Goal: Transaction & Acquisition: Purchase product/service

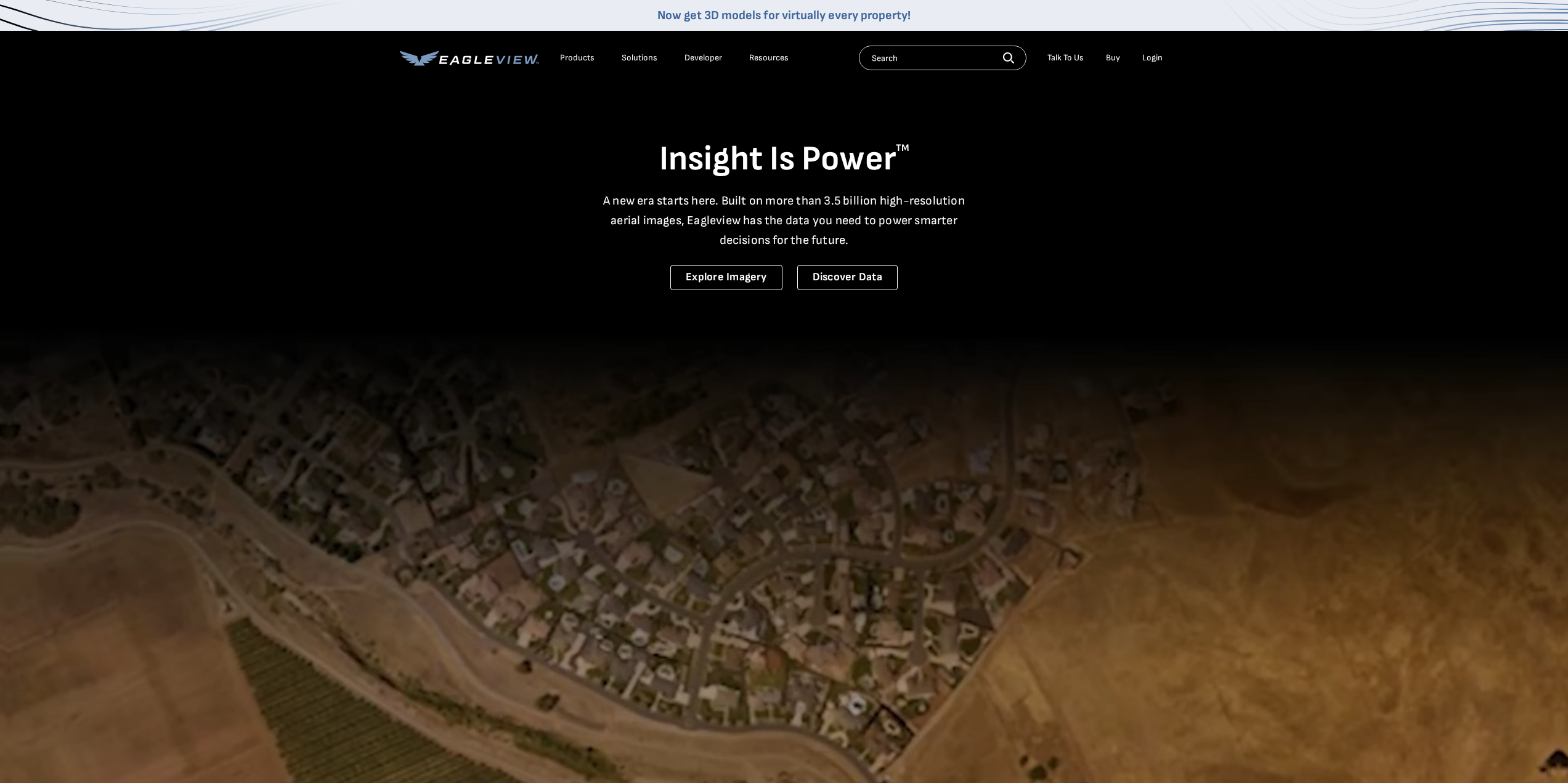
click at [1150, 56] on div "Login" at bounding box center [1153, 57] width 20 height 11
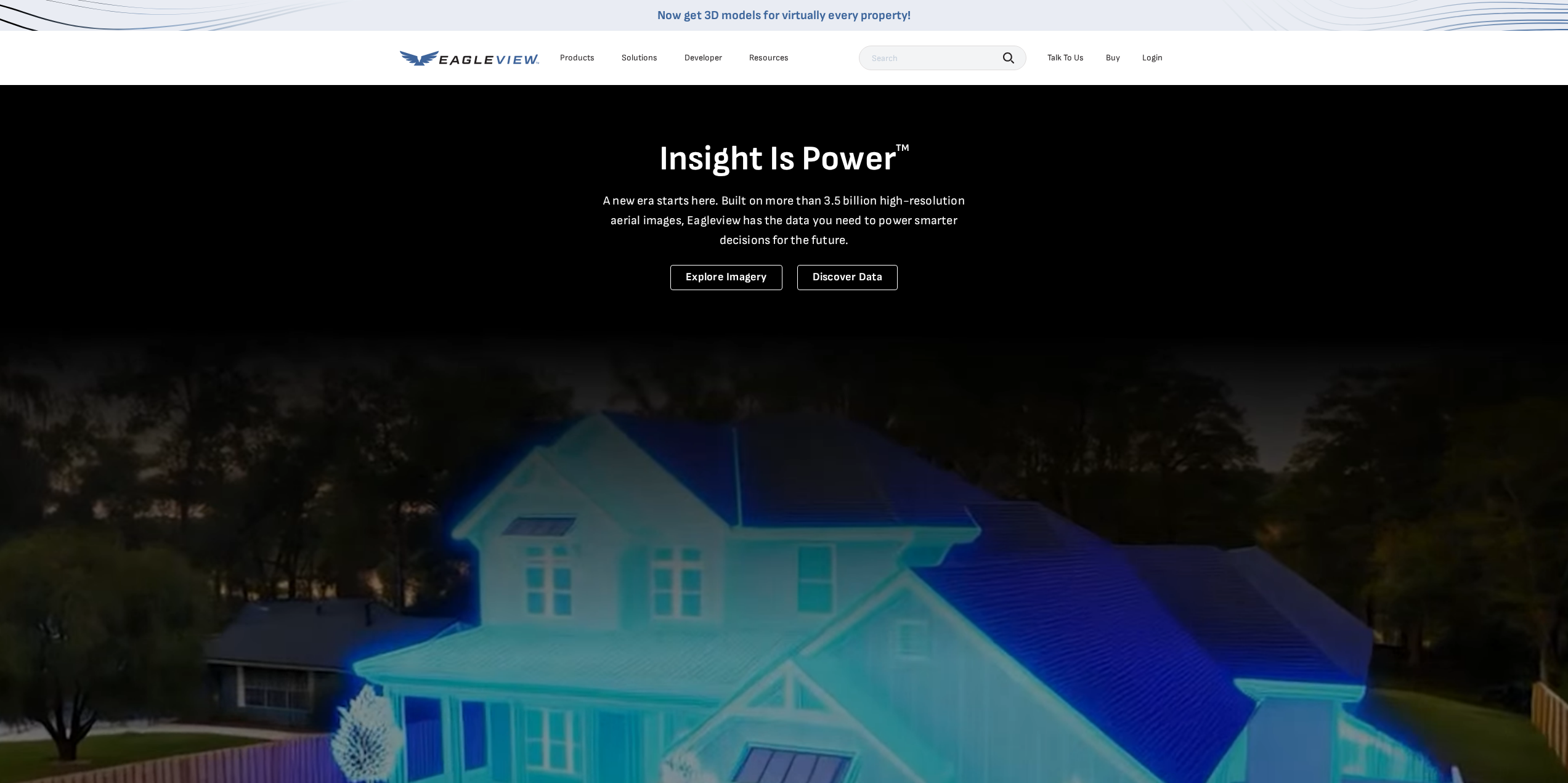
click at [1160, 55] on div "Login" at bounding box center [1153, 57] width 20 height 11
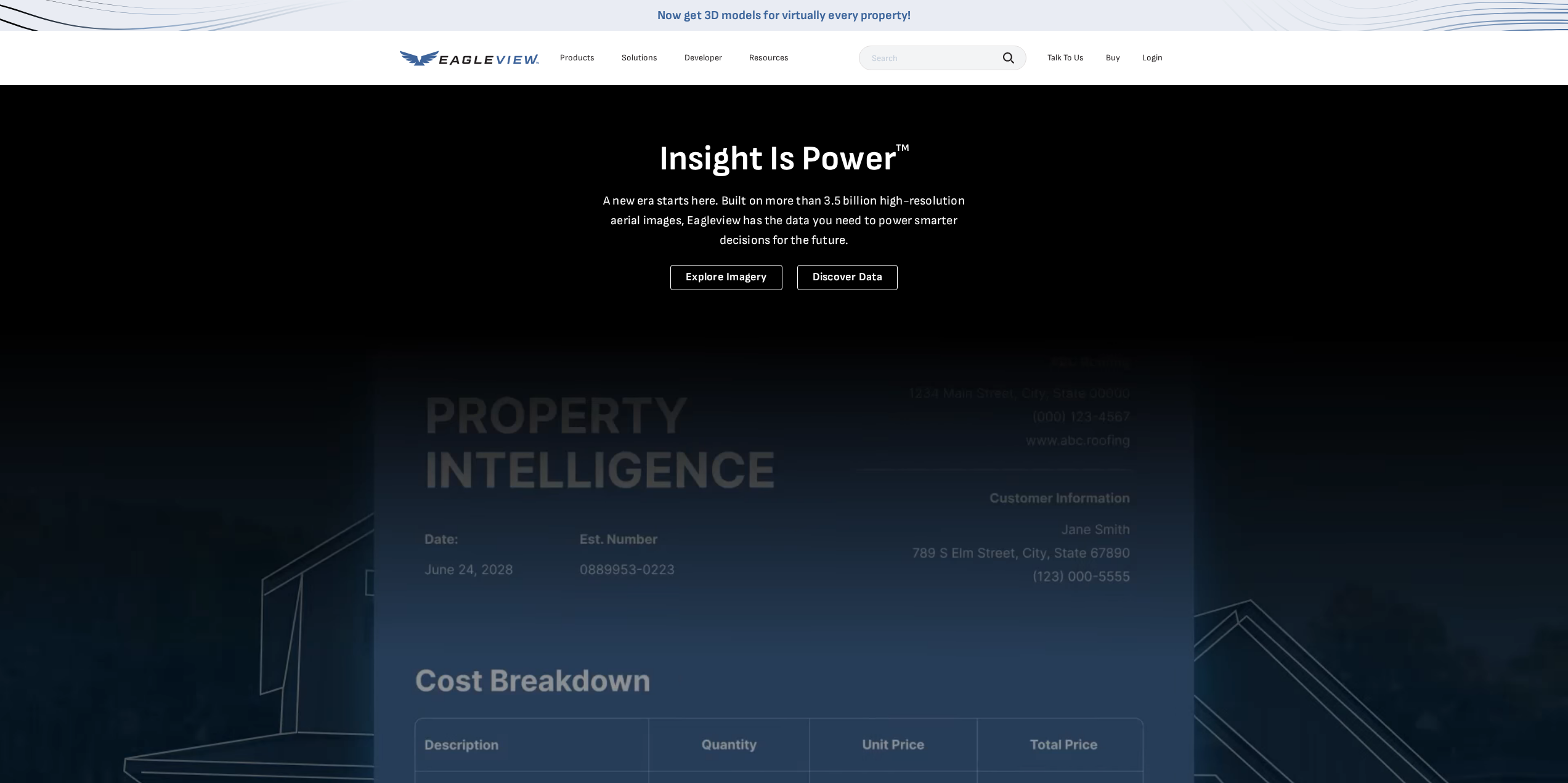
click at [425, 55] on icon at bounding box center [419, 58] width 39 height 15
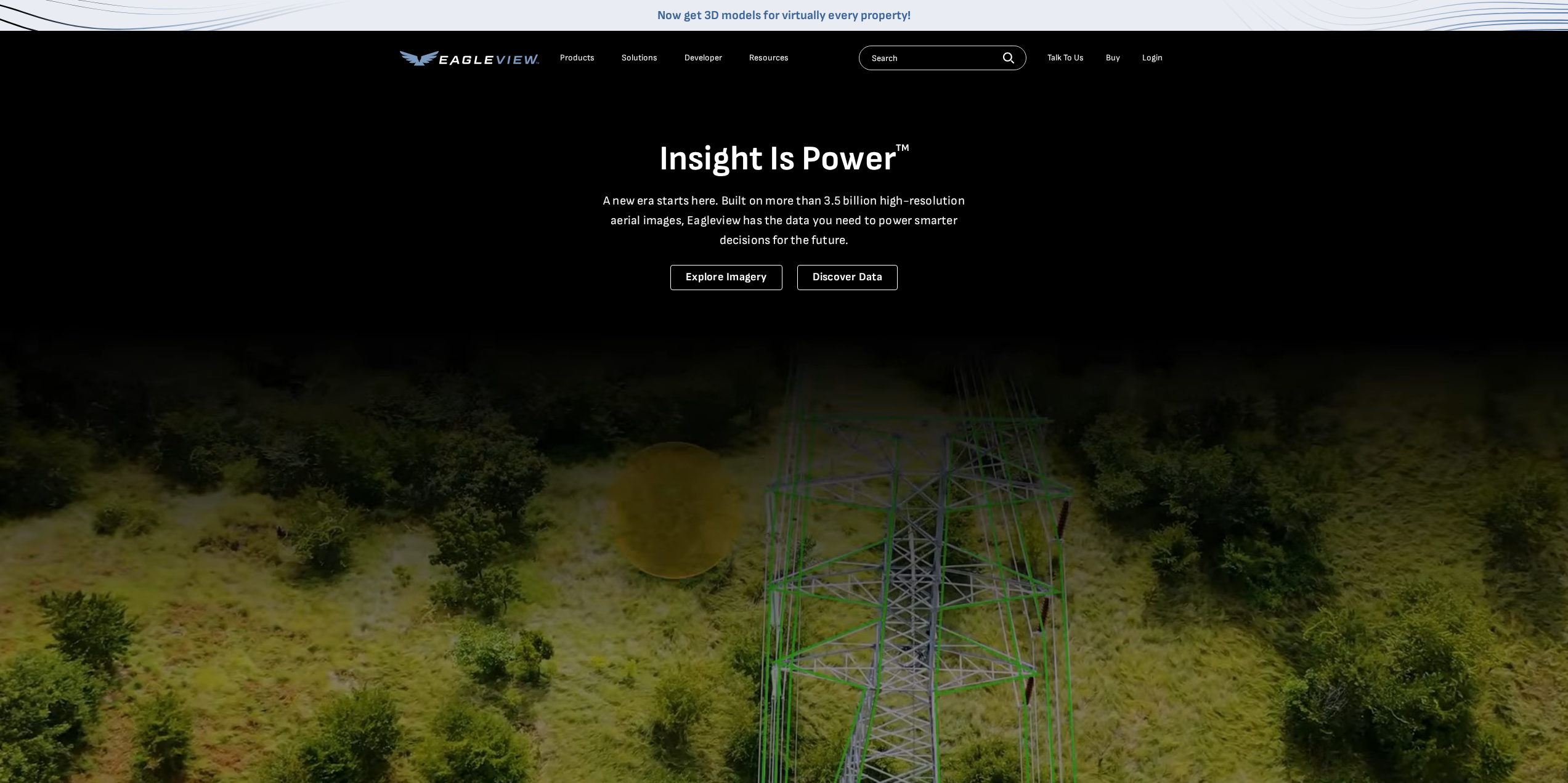
click at [1149, 59] on div "Login" at bounding box center [1153, 57] width 20 height 11
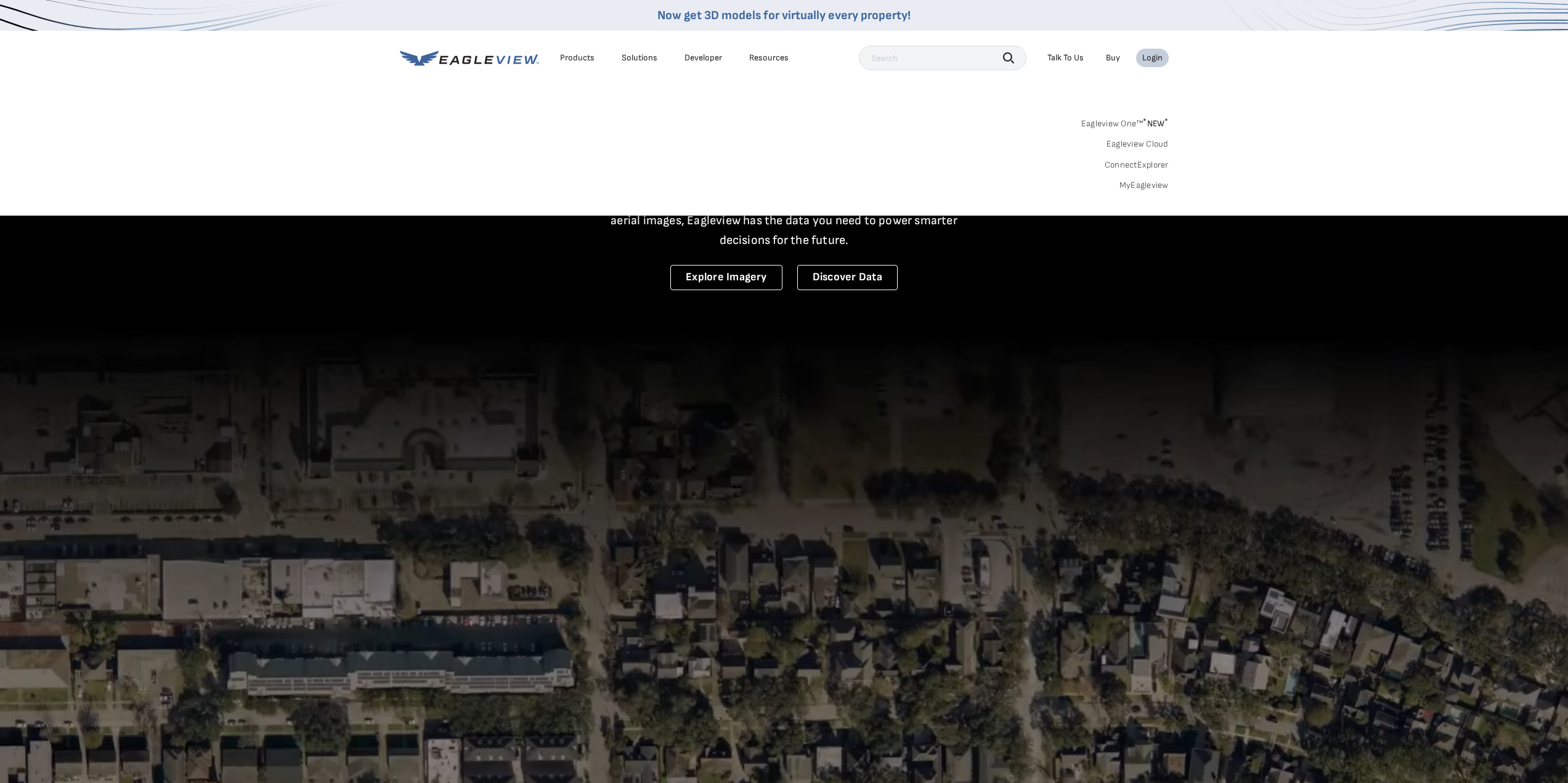
click at [1150, 59] on div "Login" at bounding box center [1153, 57] width 20 height 11
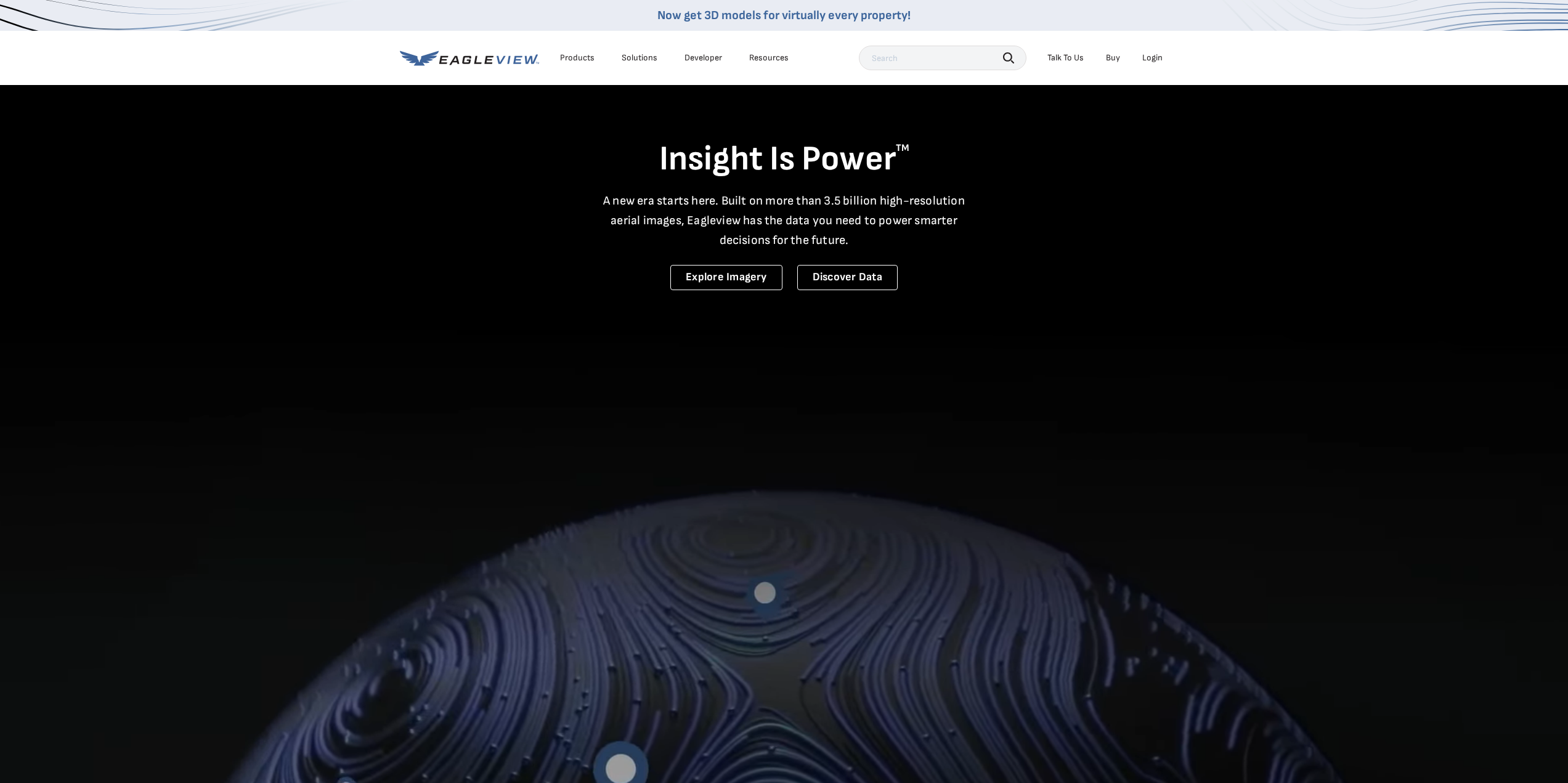
click at [1150, 59] on div "Login" at bounding box center [1153, 57] width 20 height 11
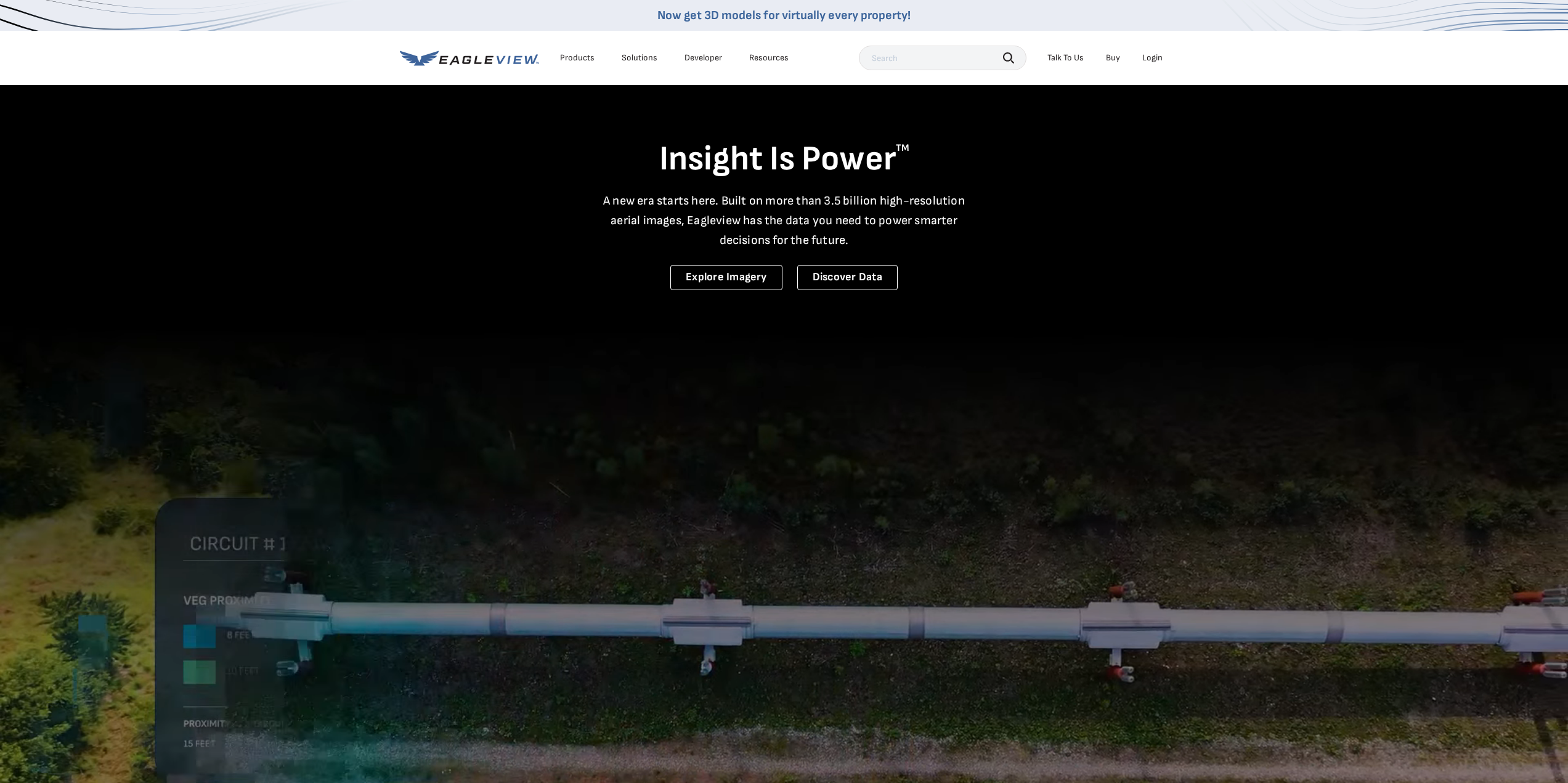
click at [1140, 50] on div "Search Talk To Us Buy Login" at bounding box center [1014, 58] width 310 height 24
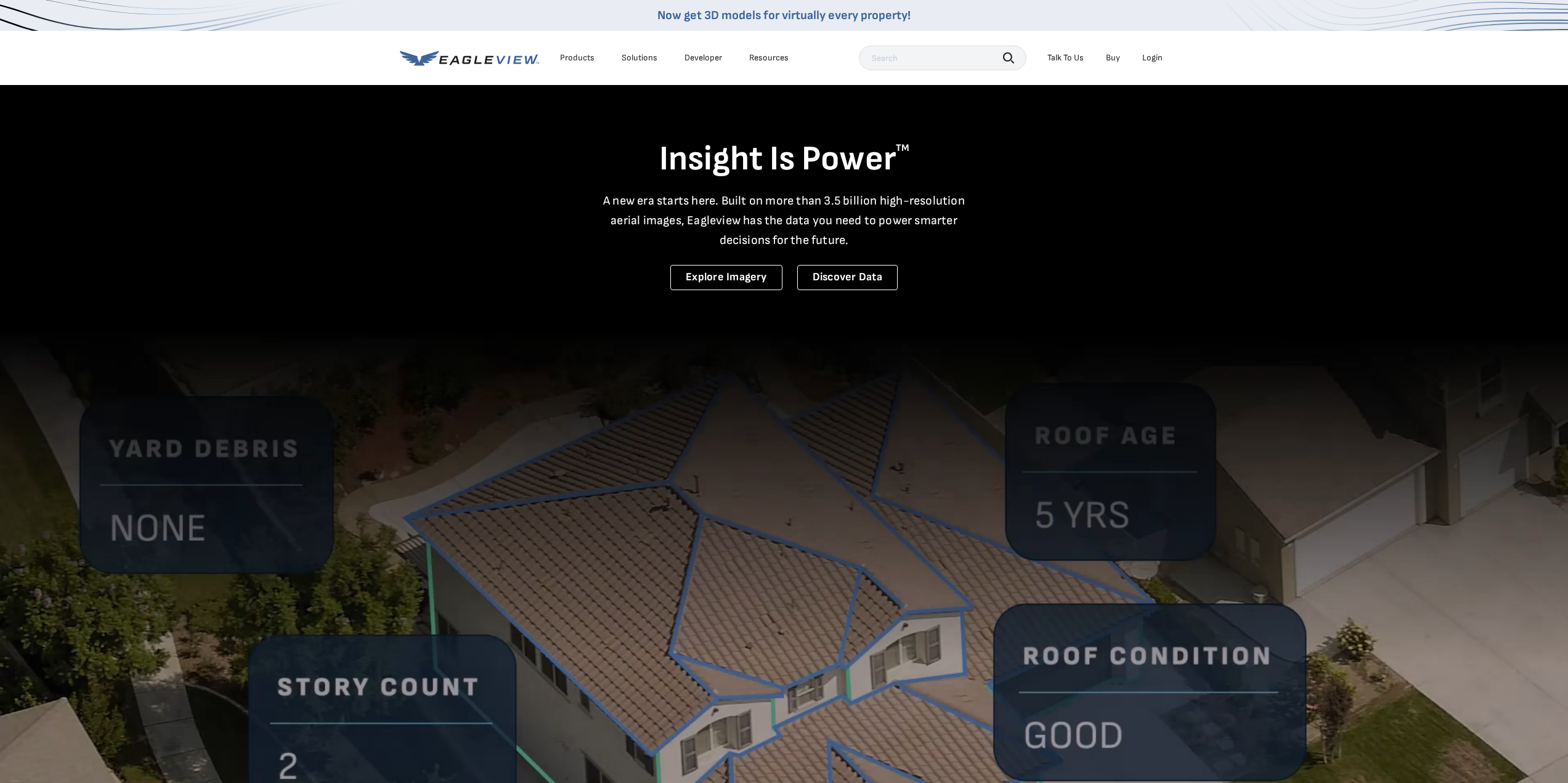
click at [1145, 56] on div "Login" at bounding box center [1153, 57] width 20 height 11
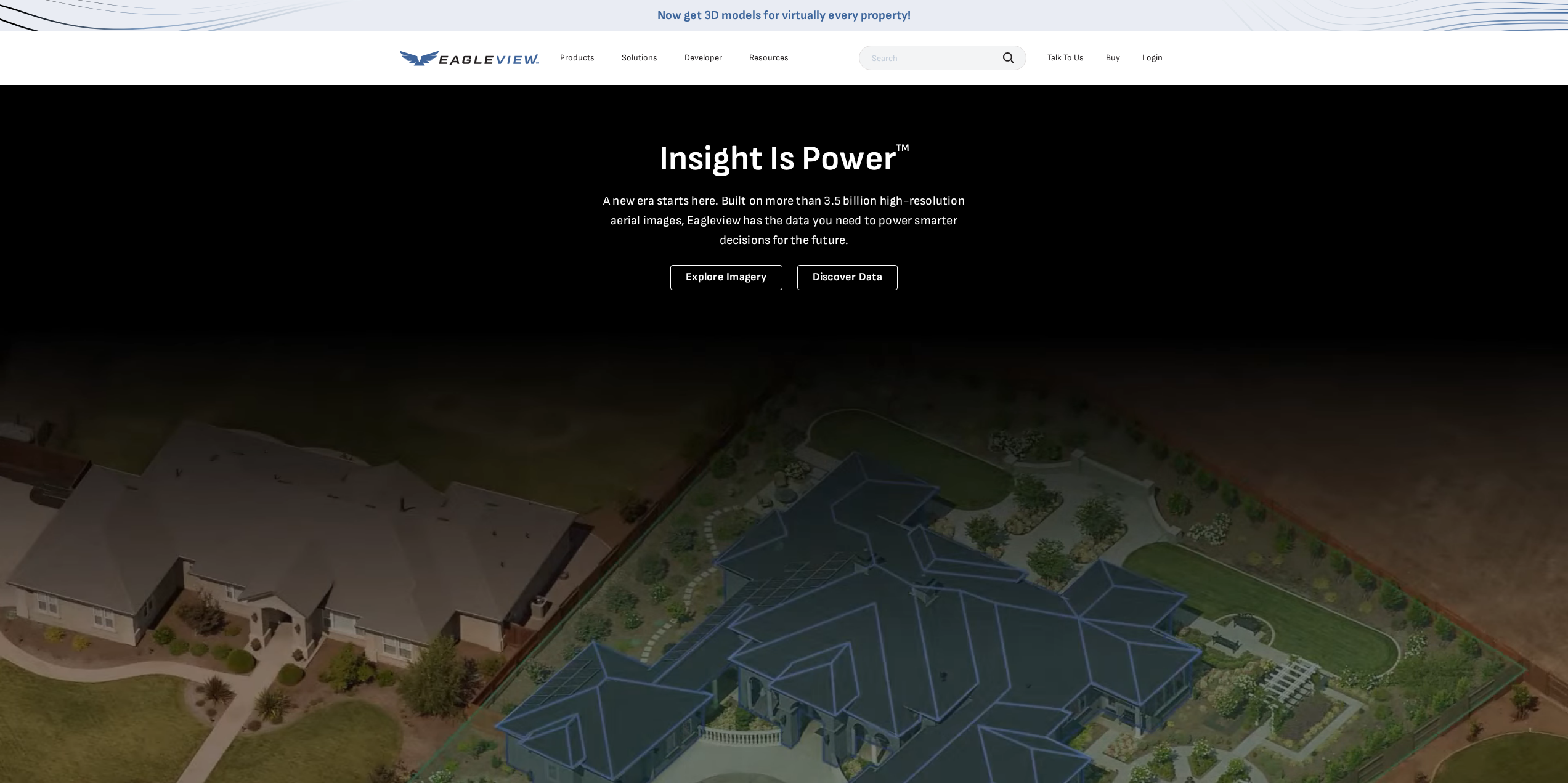
drag, startPoint x: 1152, startPoint y: 39, endPoint x: 1152, endPoint y: 47, distance: 8.0
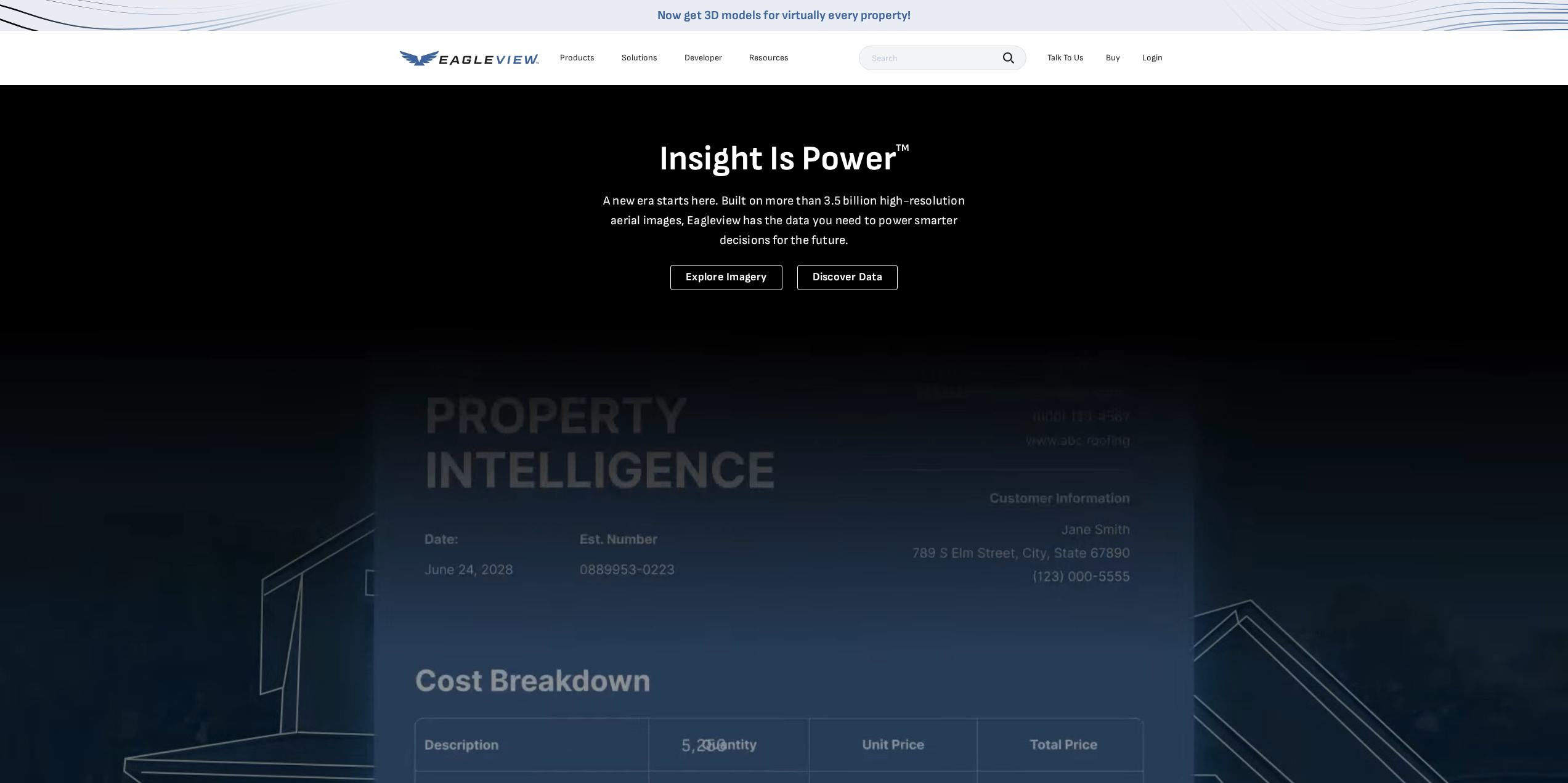
click at [1152, 46] on div "Products Solutions Developer Resources Search Talk To Us Buy Login" at bounding box center [784, 58] width 769 height 54
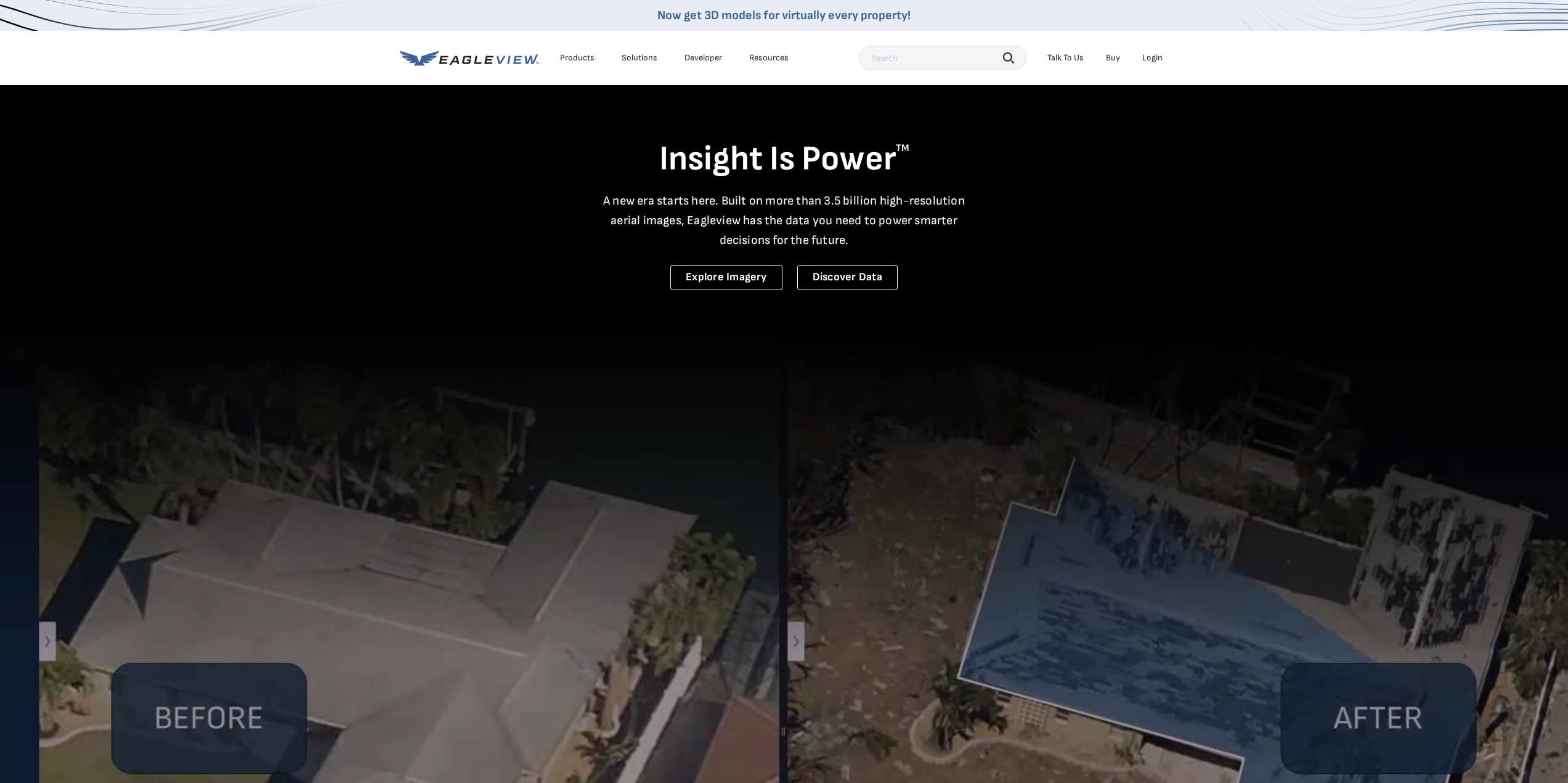
click at [1153, 55] on div "Login" at bounding box center [1153, 57] width 20 height 11
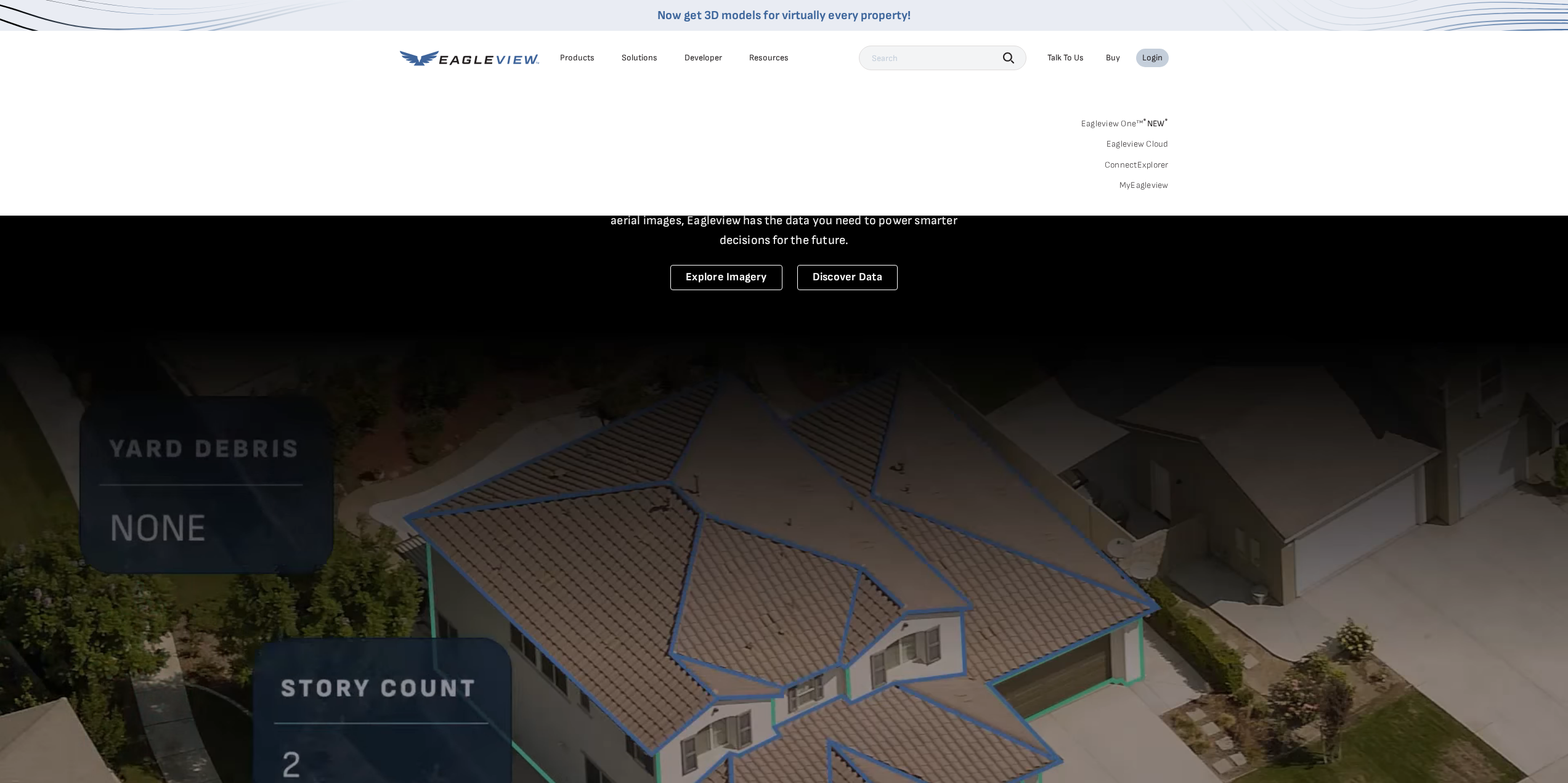
click at [1147, 178] on div "Eagleview One™ * NEW * Eagleview Cloud ConnectExplorer MyEagleview" at bounding box center [784, 153] width 769 height 77
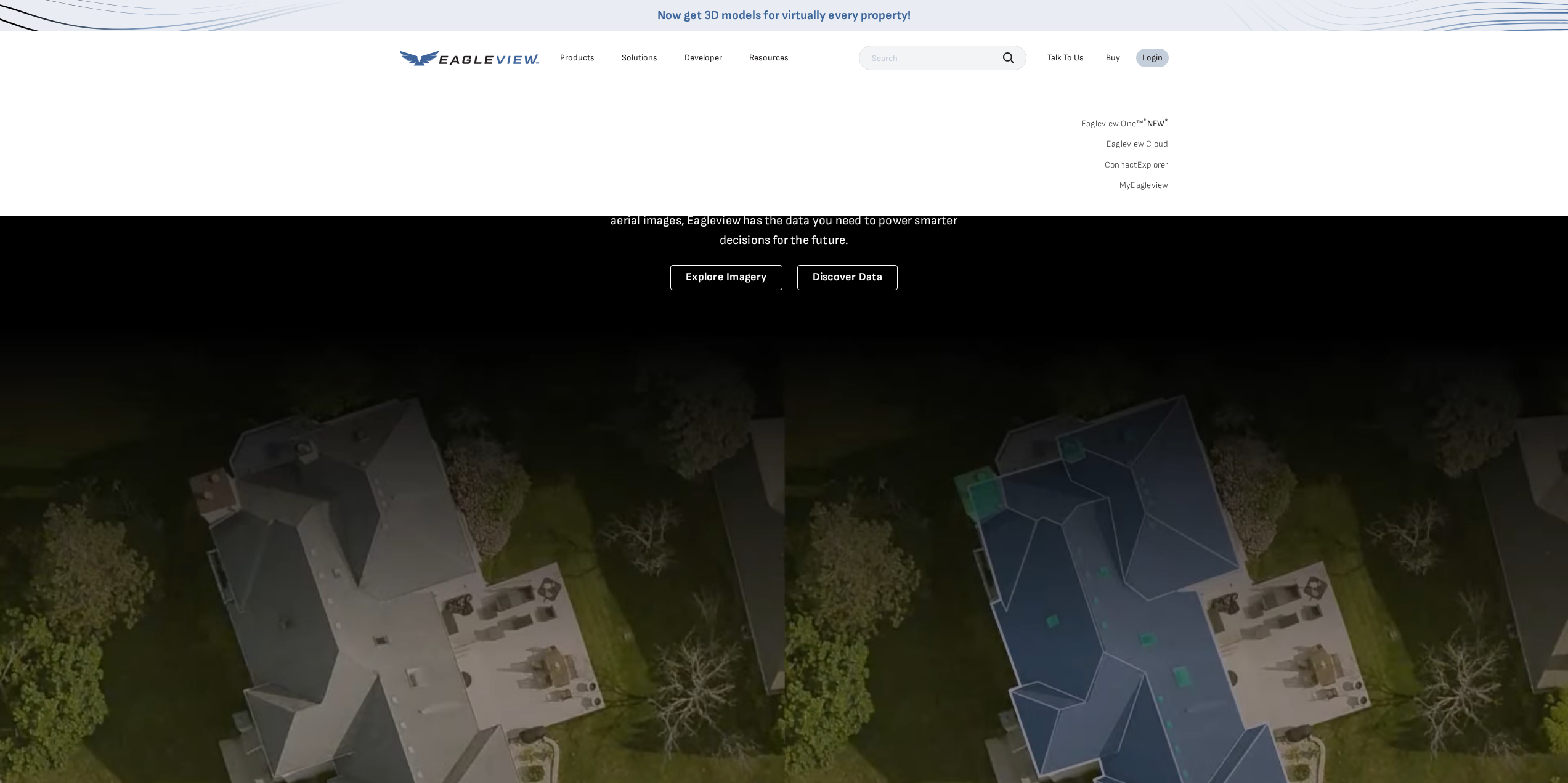
click at [1140, 185] on link "MyEagleview" at bounding box center [1144, 185] width 49 height 11
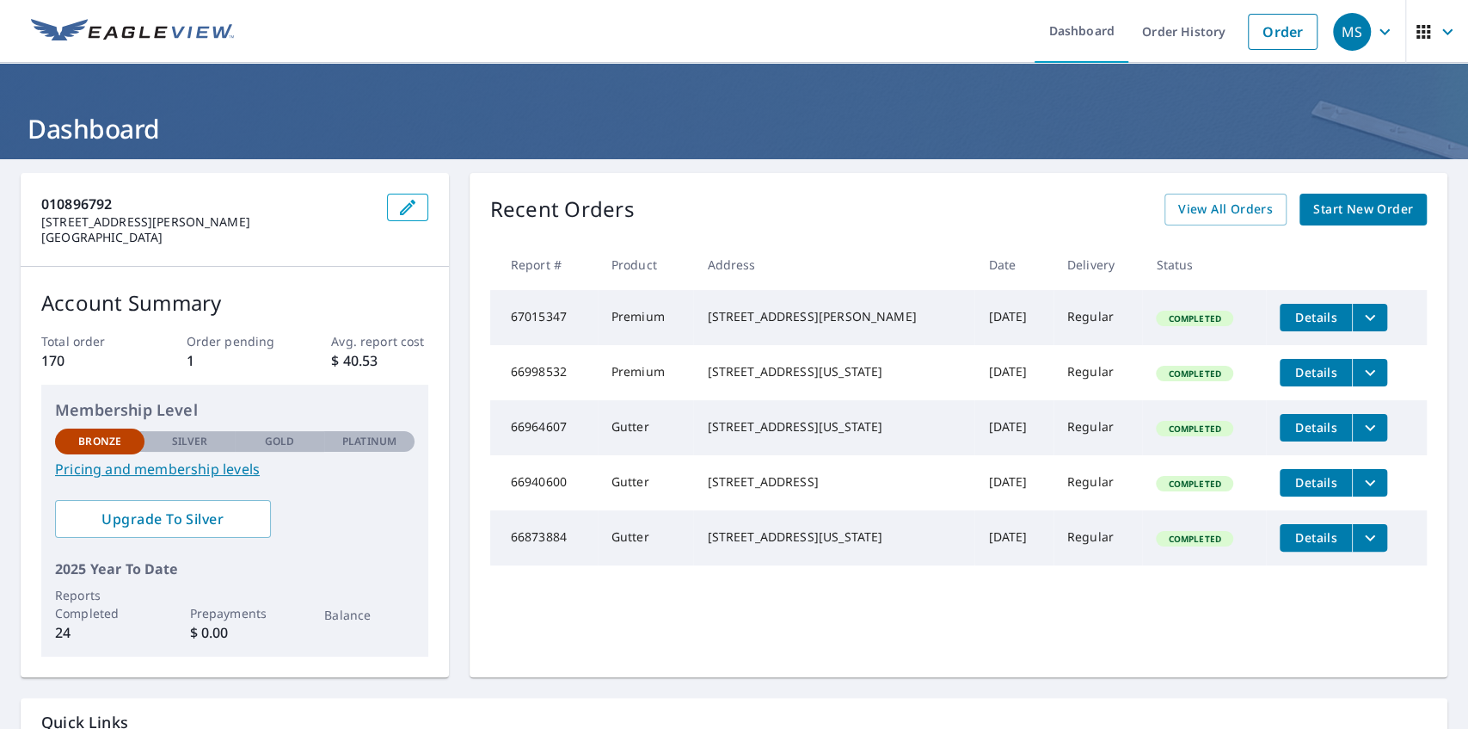
click at [1331, 213] on span "Start New Order" at bounding box center [1363, 210] width 100 height 22
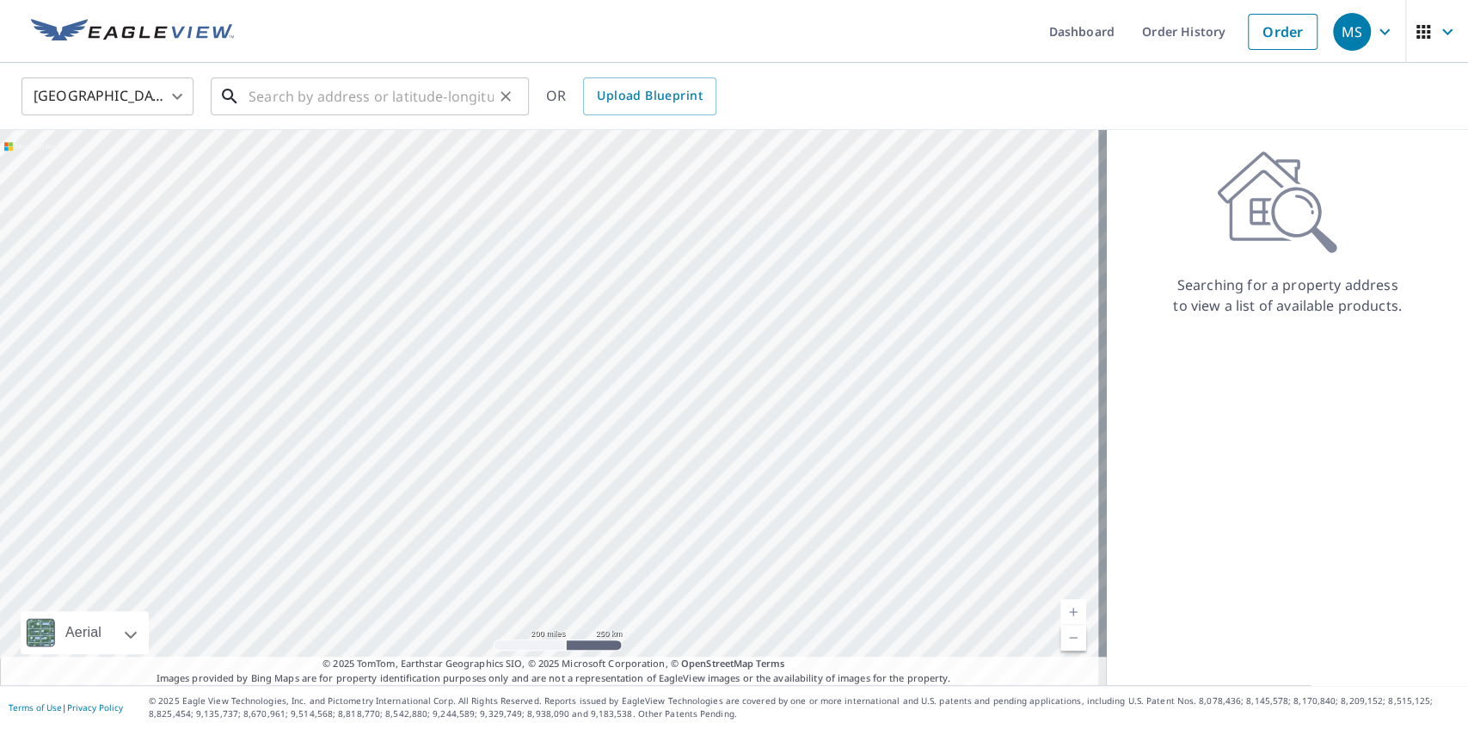
click at [387, 93] on input "text" at bounding box center [371, 96] width 245 height 48
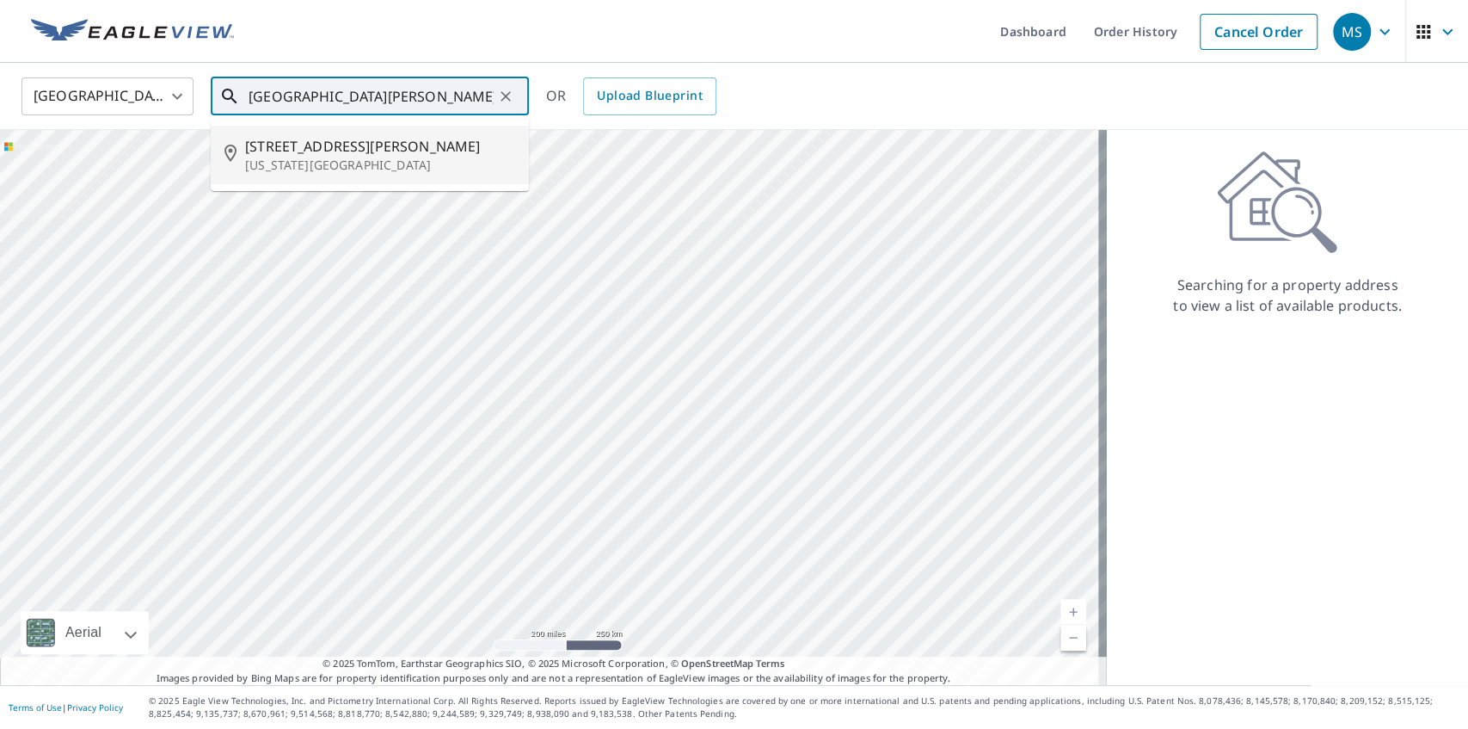
click at [332, 169] on p "Kansas City, MO 64151" at bounding box center [380, 165] width 270 height 17
type input "7819 Nw Dalton Ct Kansas City, MO 64151"
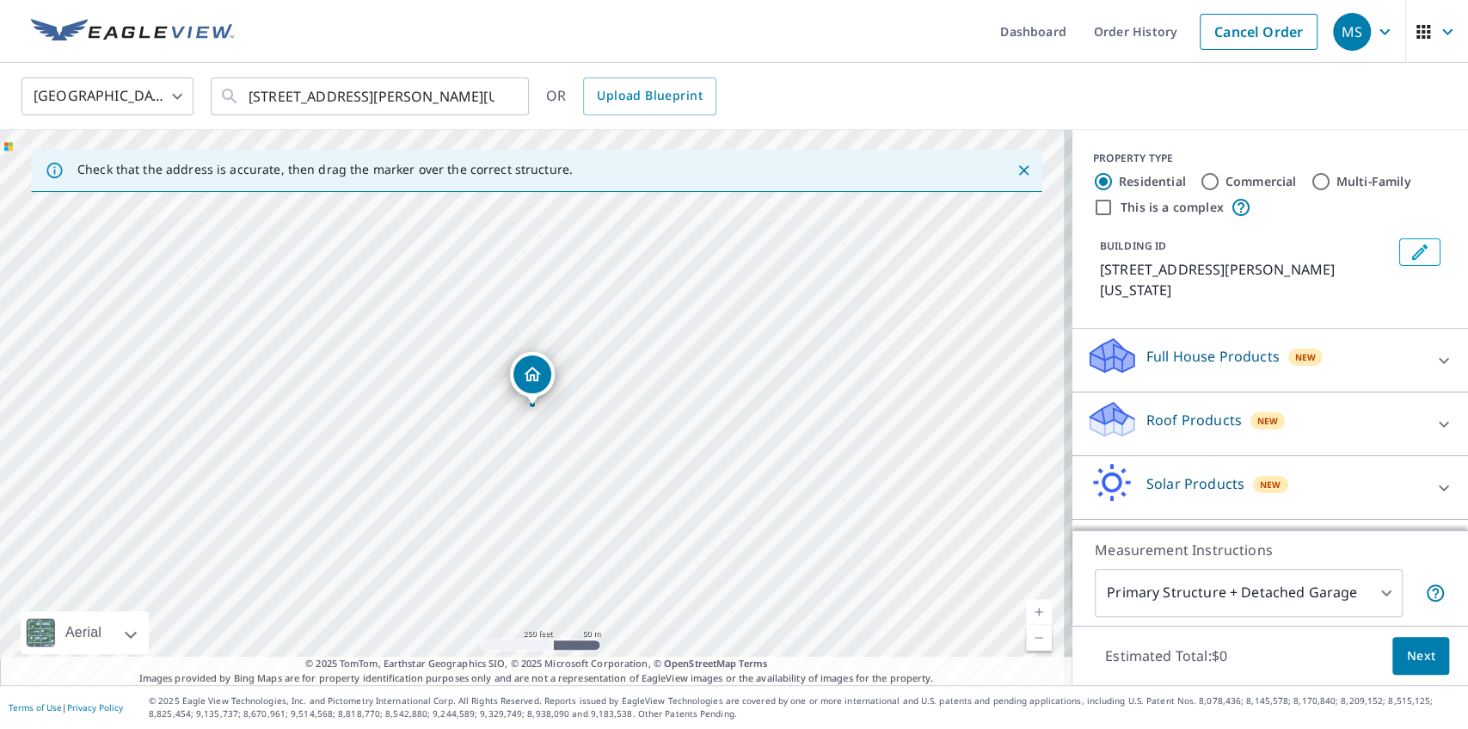
click at [1147, 426] on p "Roof Products" at bounding box center [1194, 419] width 95 height 21
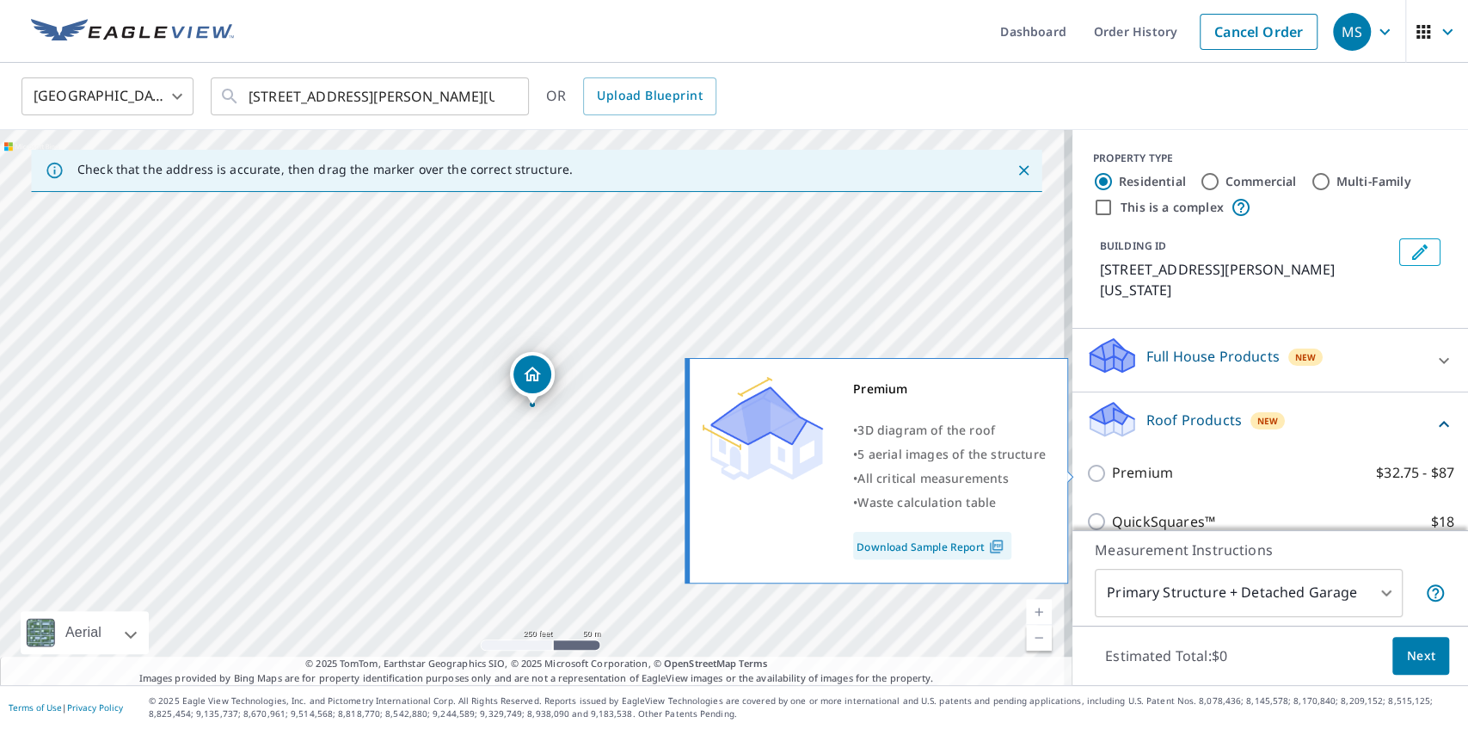
scroll to position [229, 0]
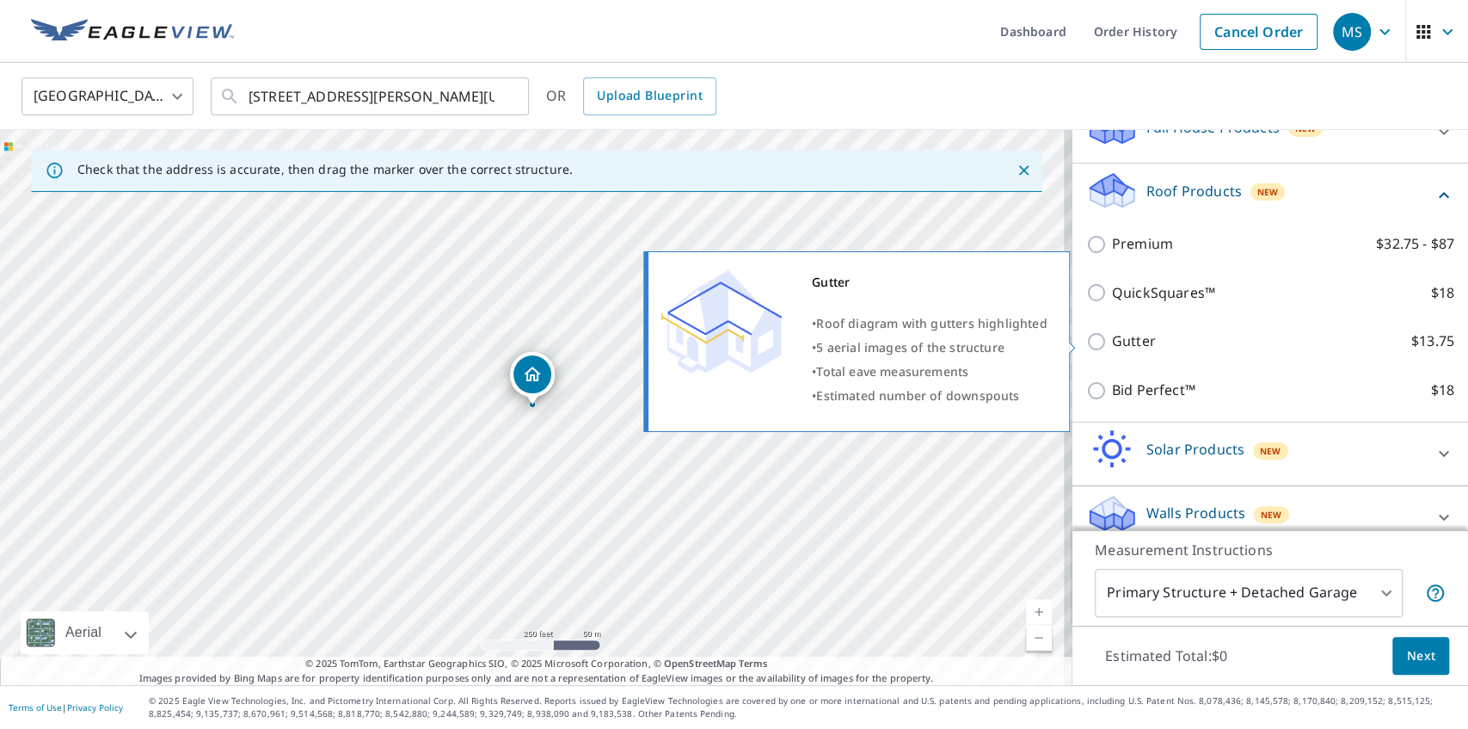
click at [1128, 341] on p "Gutter" at bounding box center [1134, 341] width 44 height 22
click at [1112, 341] on input "Gutter $13.75" at bounding box center [1099, 341] width 26 height 21
checkbox input "true"
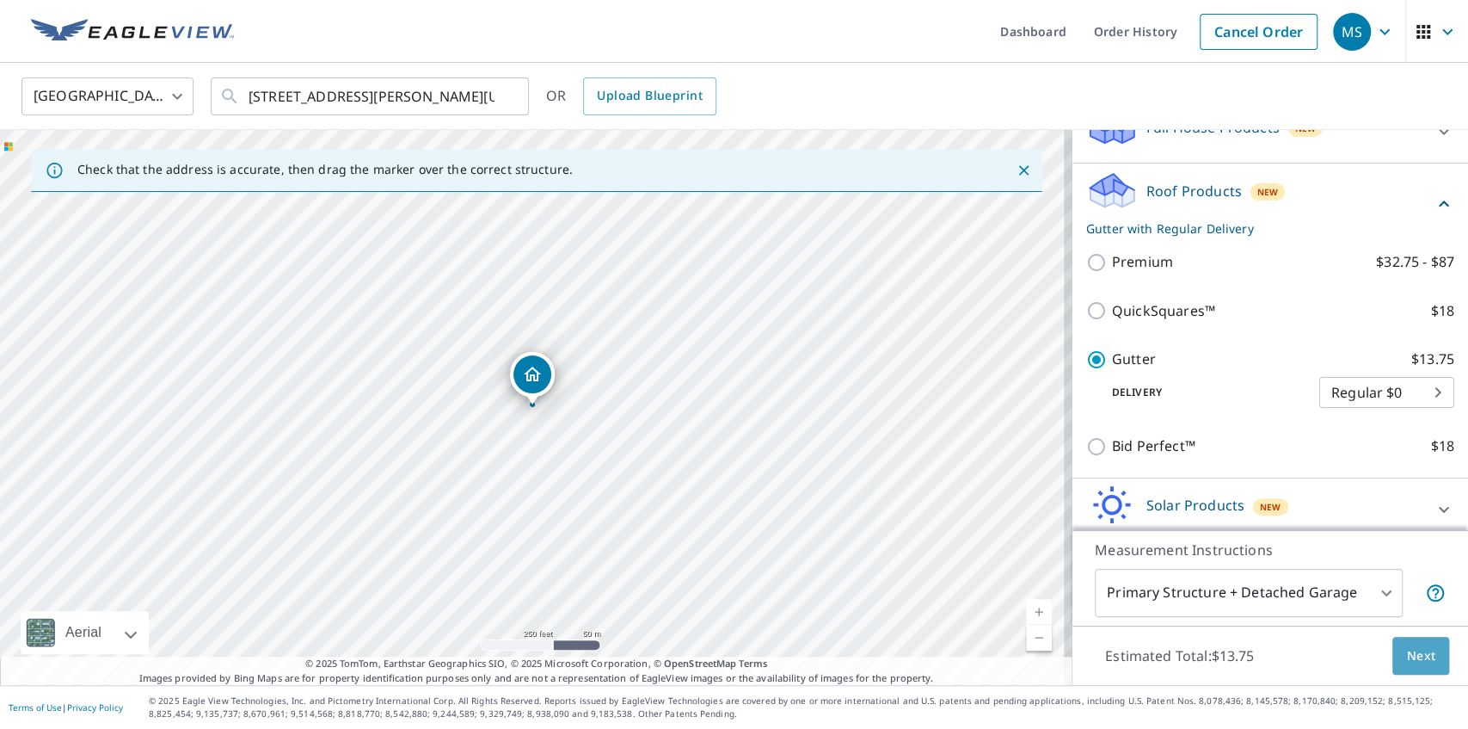
click at [1395, 654] on button "Next" at bounding box center [1421, 655] width 57 height 39
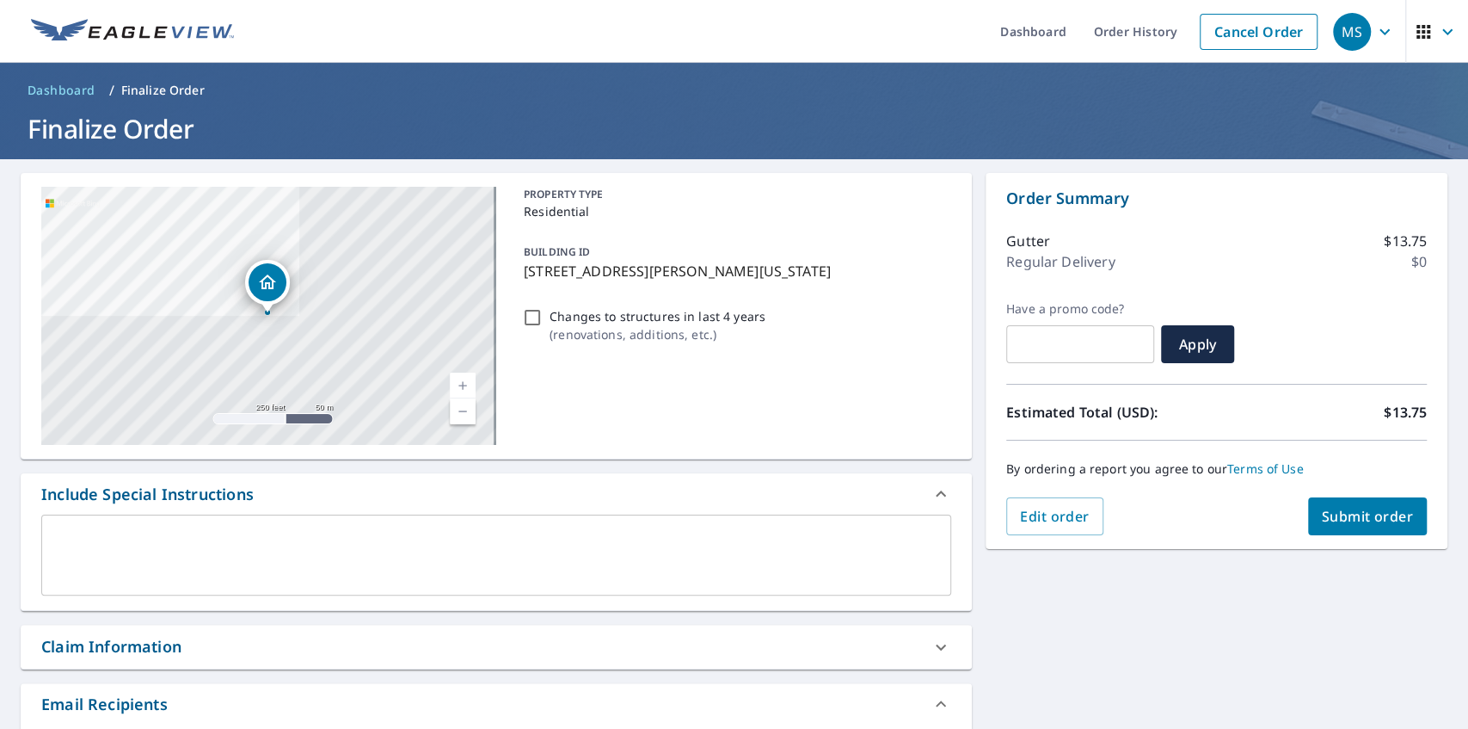
click at [1349, 514] on span "Submit order" at bounding box center [1368, 516] width 92 height 19
